Goal: Check status: Check status

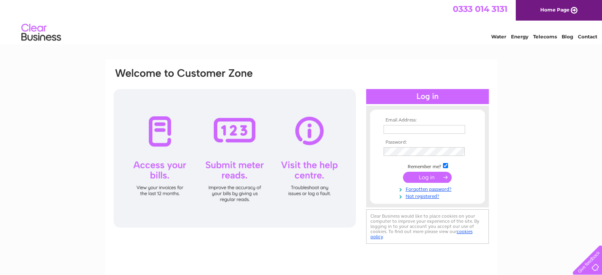
type input "[EMAIL_ADDRESS][DOMAIN_NAME]"
click at [416, 174] on input "submit" at bounding box center [427, 177] width 49 height 11
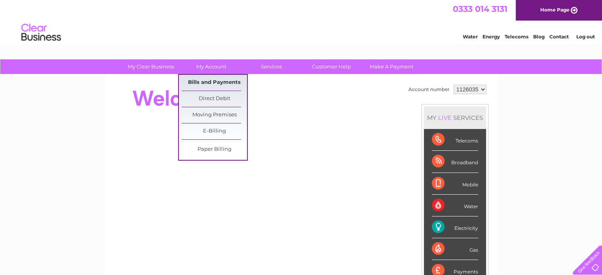
click at [201, 80] on link "Bills and Payments" at bounding box center [214, 83] width 65 height 16
